Goal: Navigation & Orientation: Find specific page/section

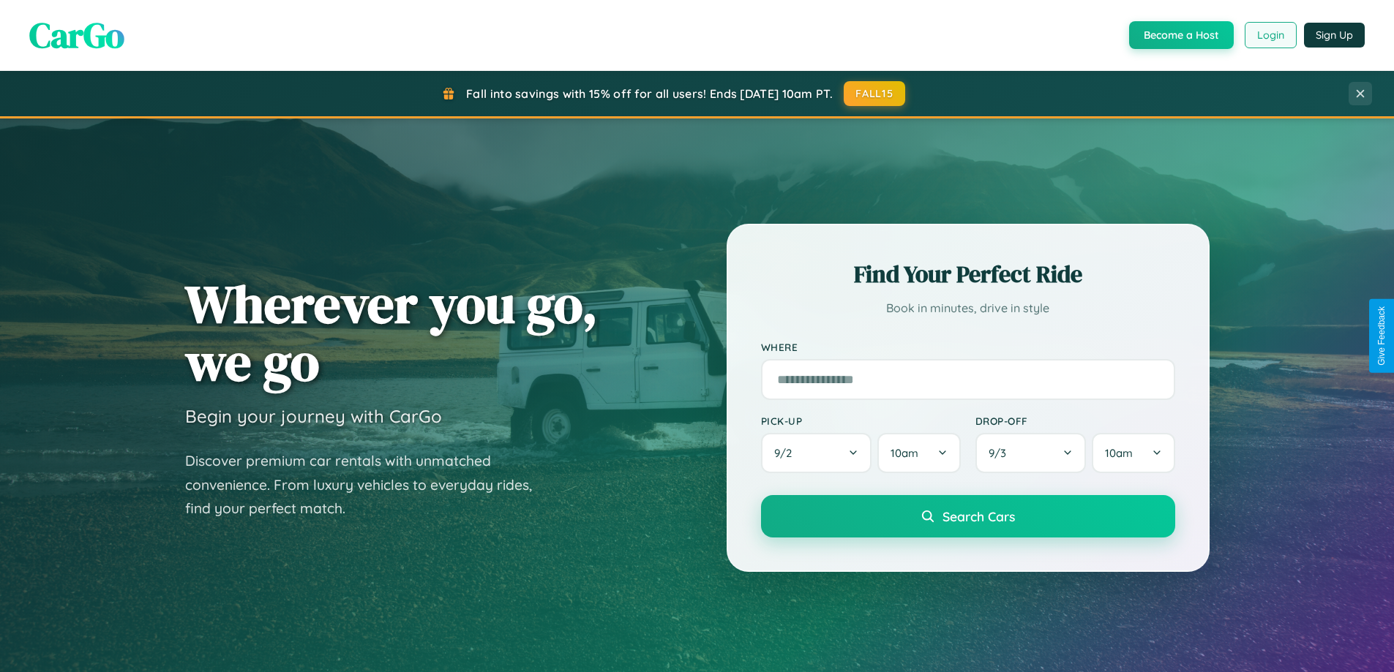
click at [1269, 35] on button "Login" at bounding box center [1271, 35] width 52 height 26
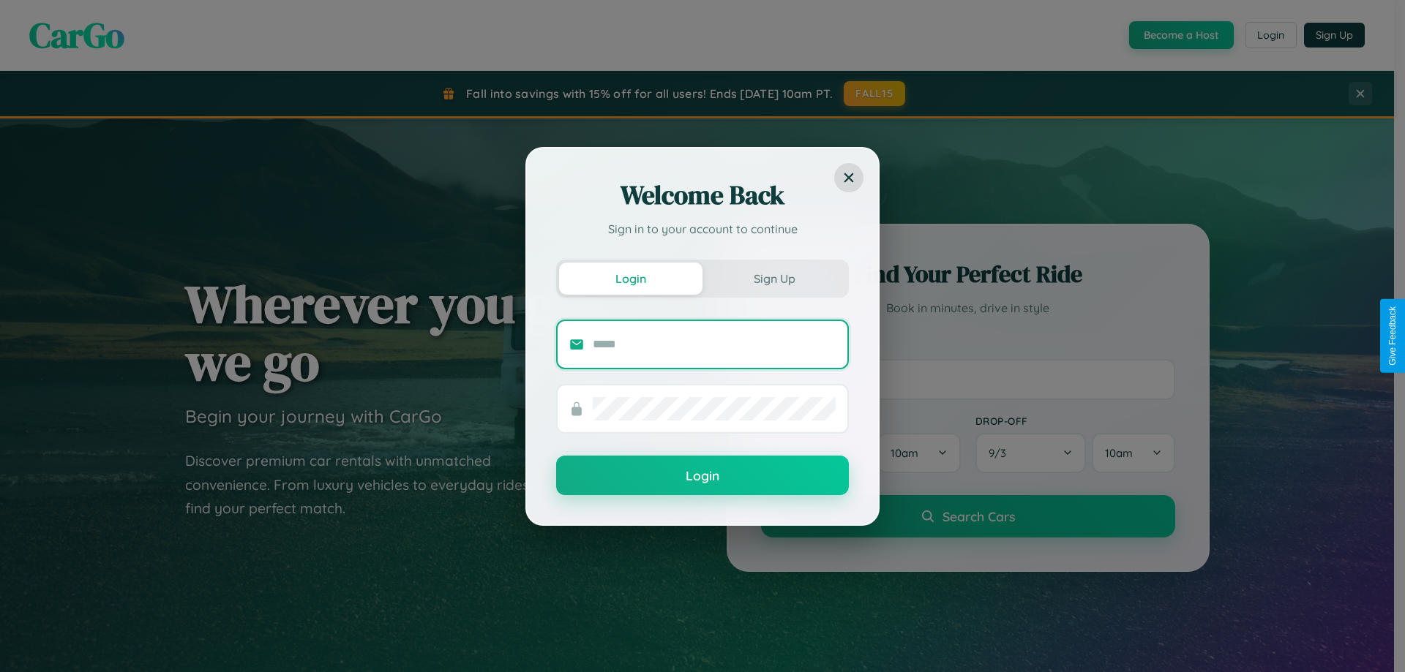
click at [714, 344] on input "text" at bounding box center [714, 344] width 243 height 23
type input "**********"
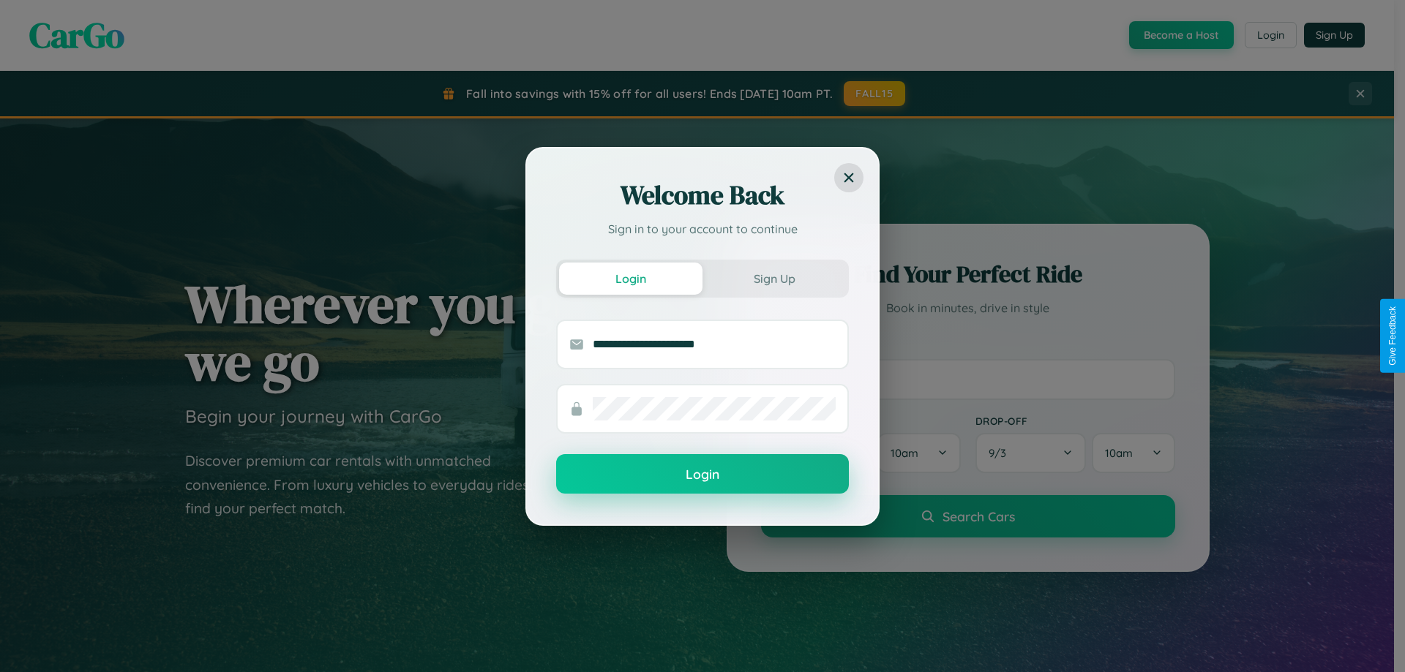
click at [702, 475] on button "Login" at bounding box center [702, 474] width 293 height 40
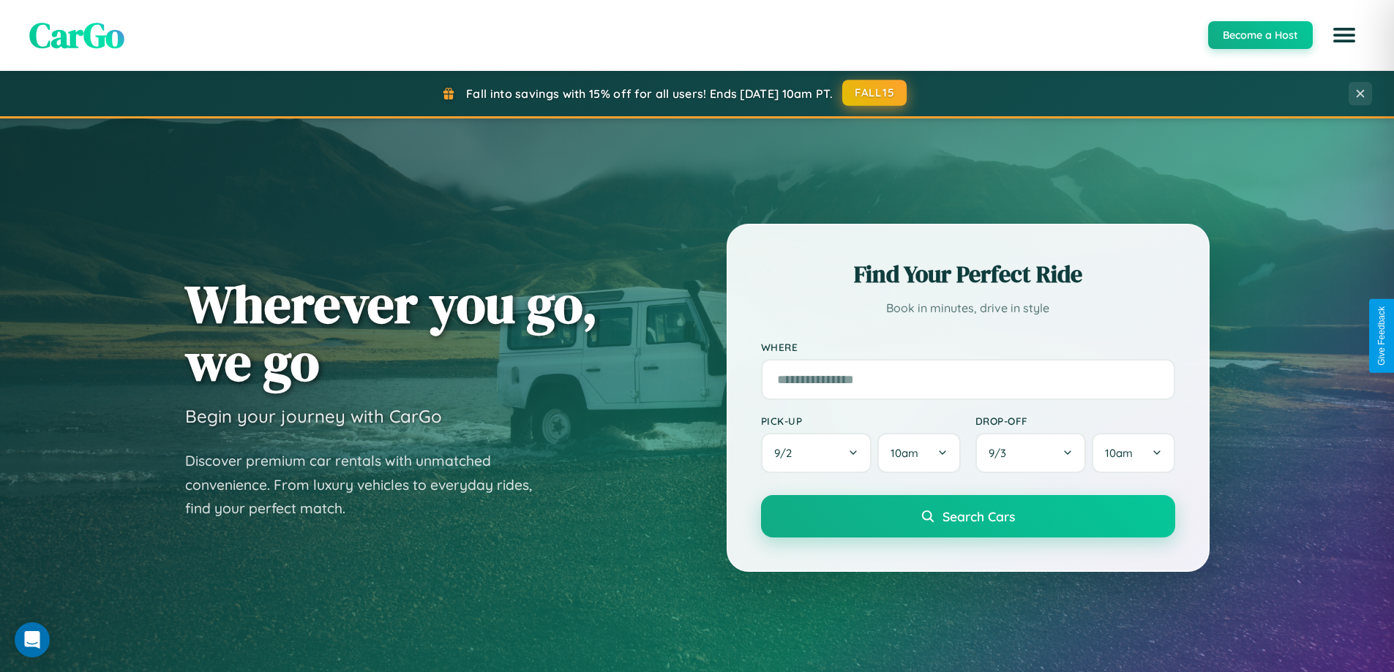
click at [875, 93] on button "FALL15" at bounding box center [874, 93] width 64 height 26
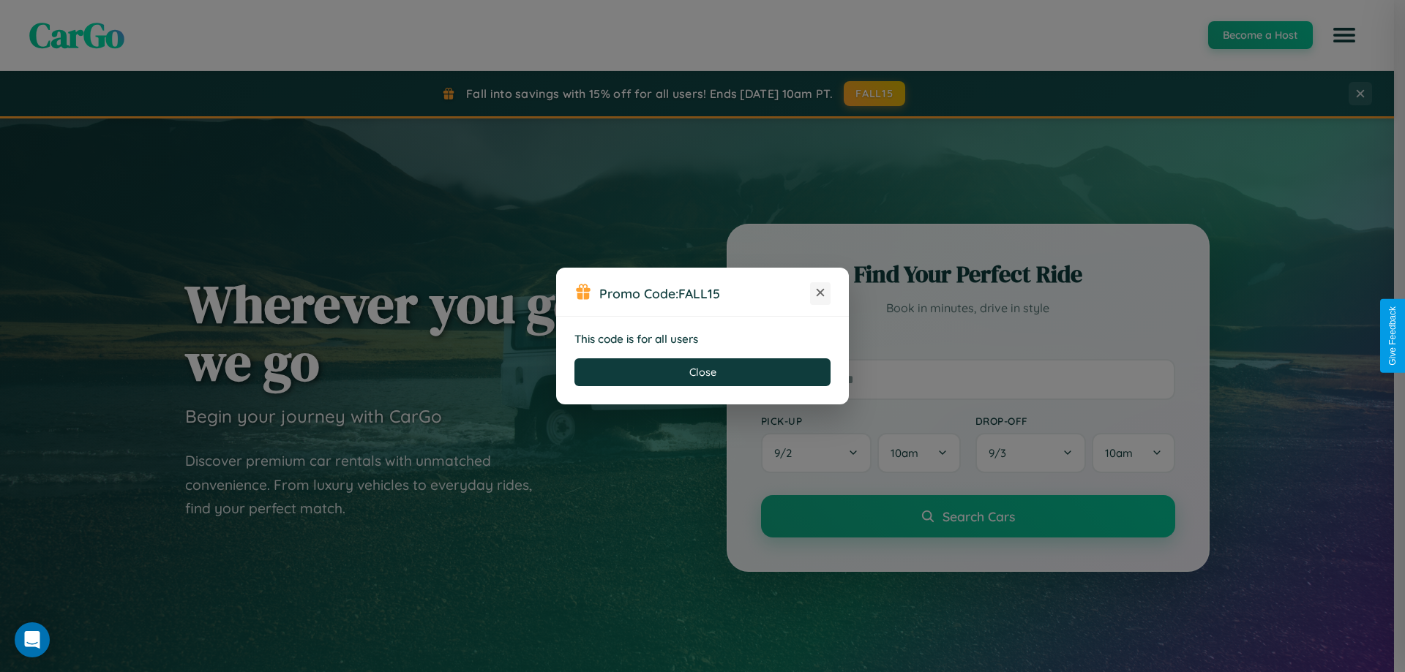
click at [820, 293] on icon at bounding box center [820, 292] width 15 height 15
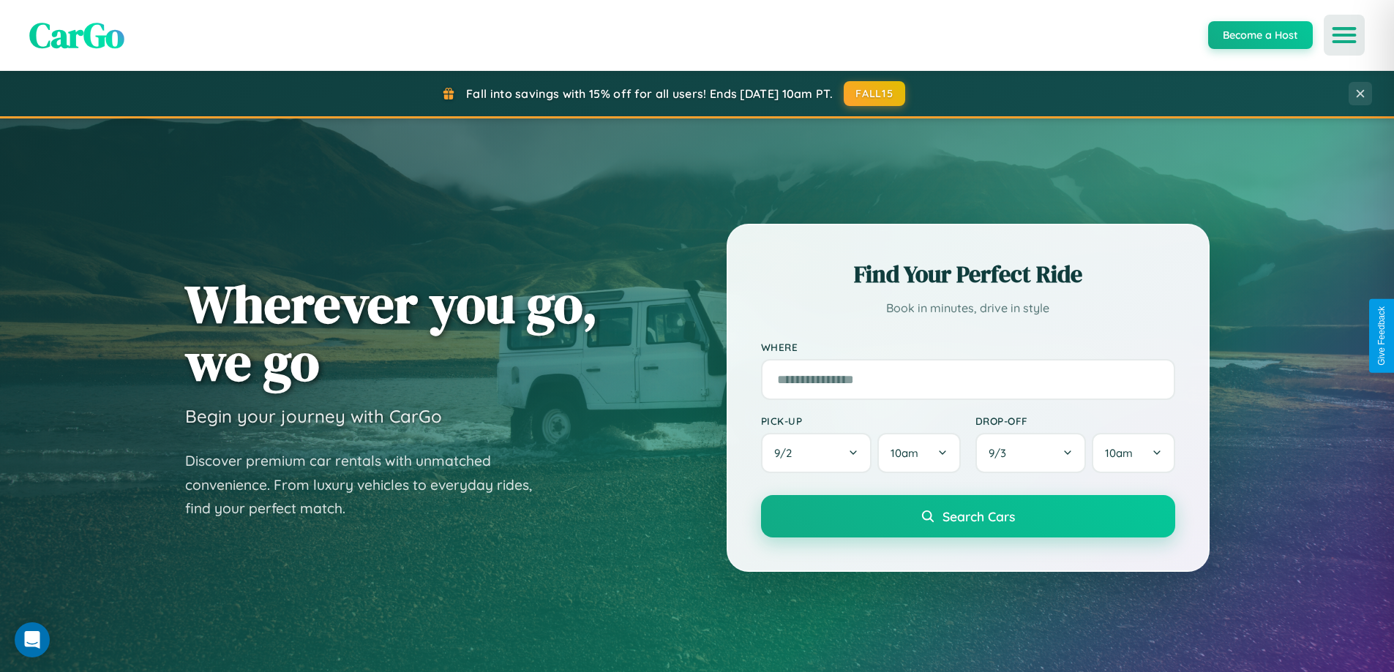
click at [1344, 35] on icon "Open menu" at bounding box center [1344, 35] width 21 height 13
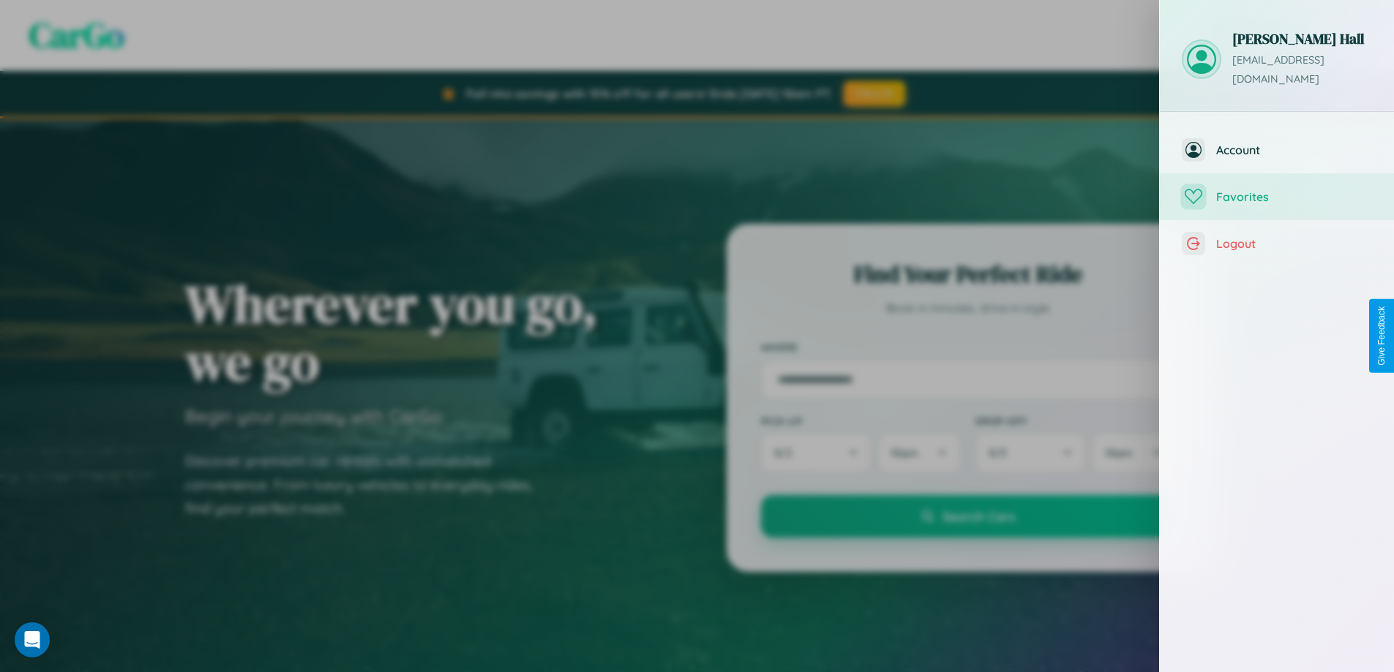
click at [1277, 189] on span "Favorites" at bounding box center [1294, 196] width 156 height 15
